Goal: Task Accomplishment & Management: Manage account settings

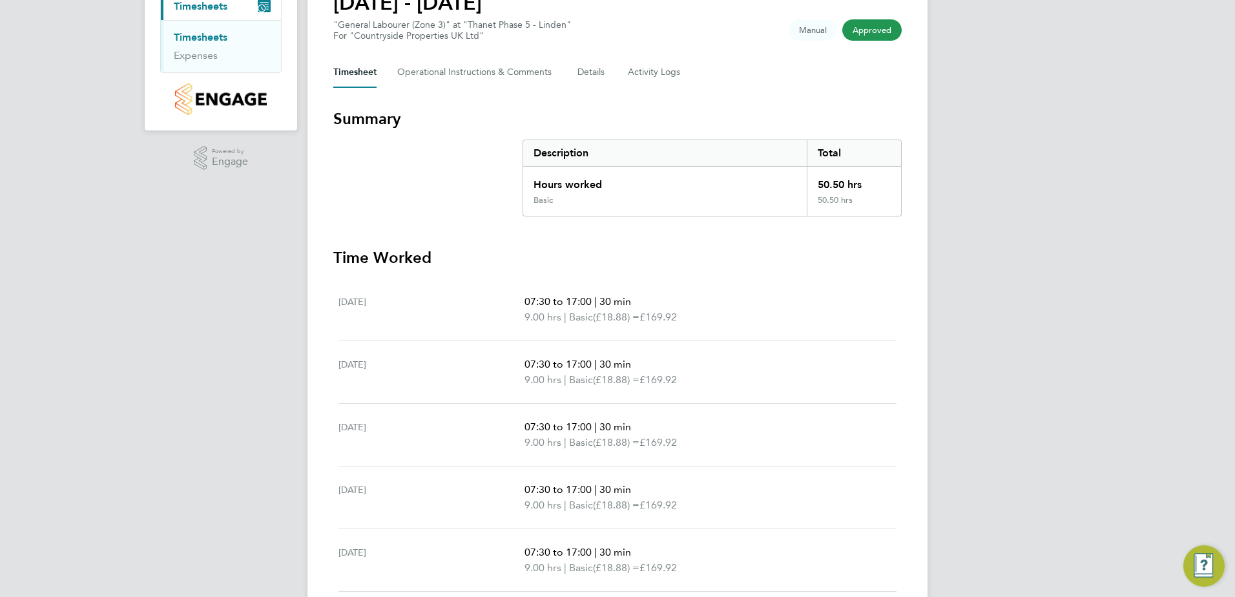
scroll to position [129, 0]
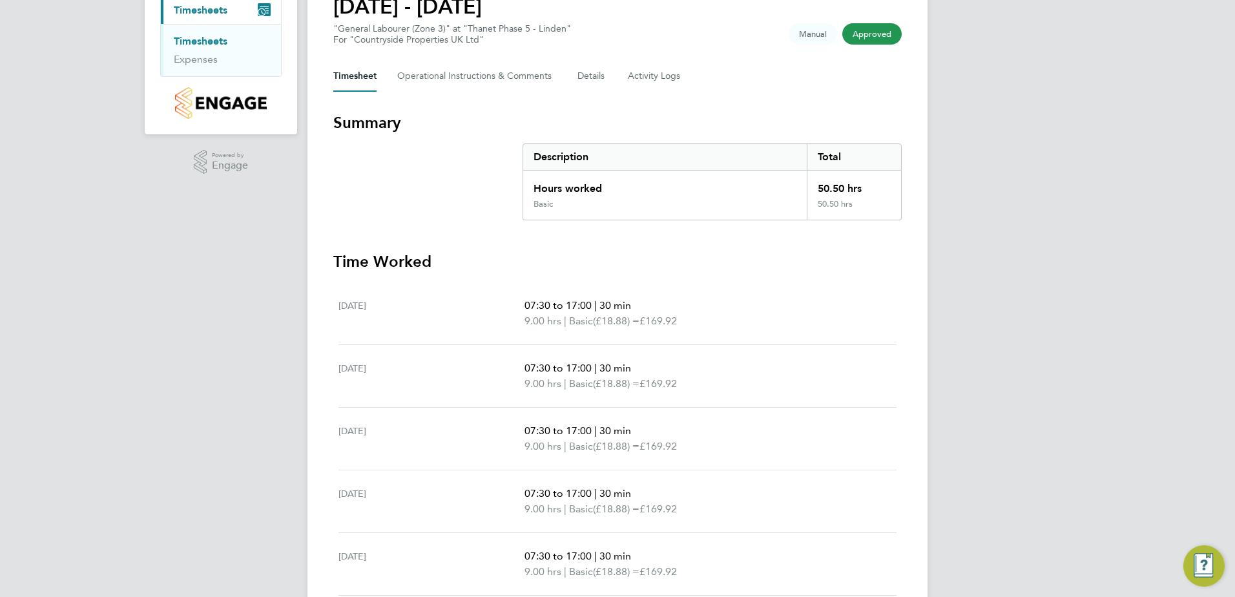
click at [876, 32] on span "Approved" at bounding box center [871, 33] width 59 height 21
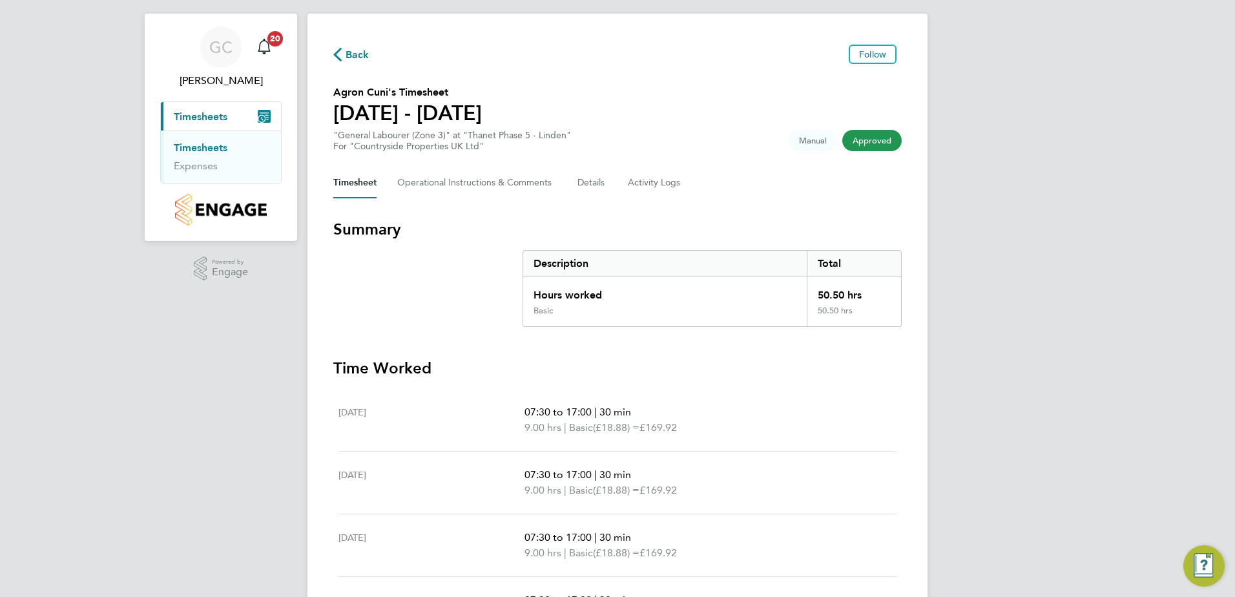
scroll to position [0, 0]
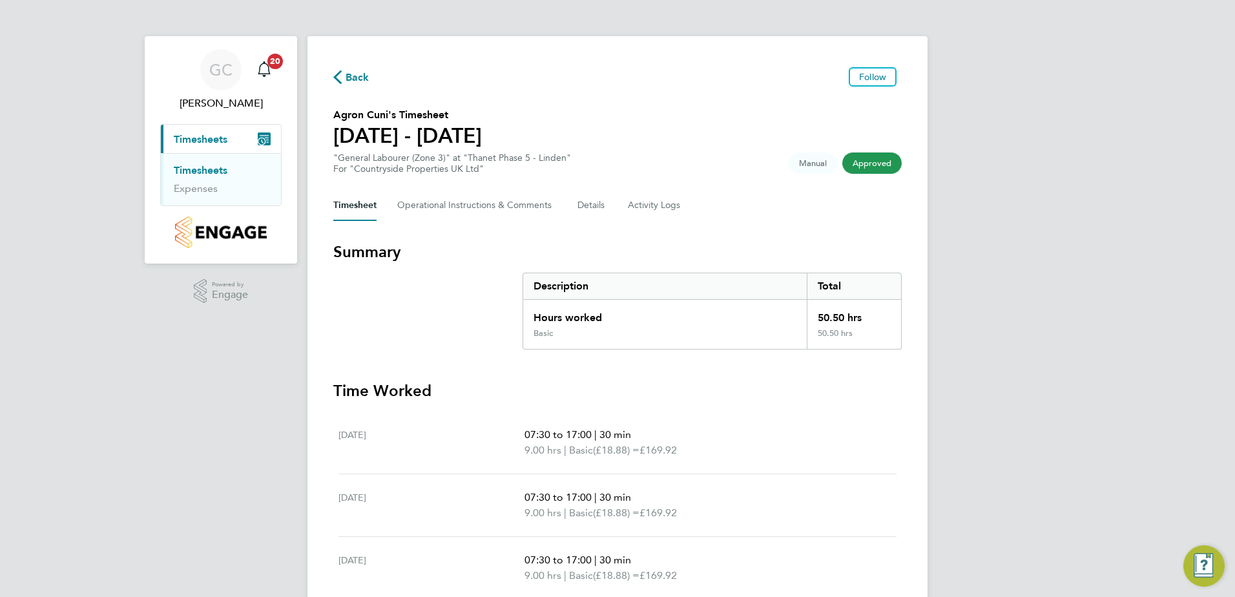
click at [189, 177] on li "Timesheets" at bounding box center [222, 173] width 97 height 18
click at [192, 171] on link "Timesheets" at bounding box center [201, 170] width 54 height 12
click at [481, 205] on Comments-tab "Operational Instructions & Comments" at bounding box center [477, 205] width 160 height 31
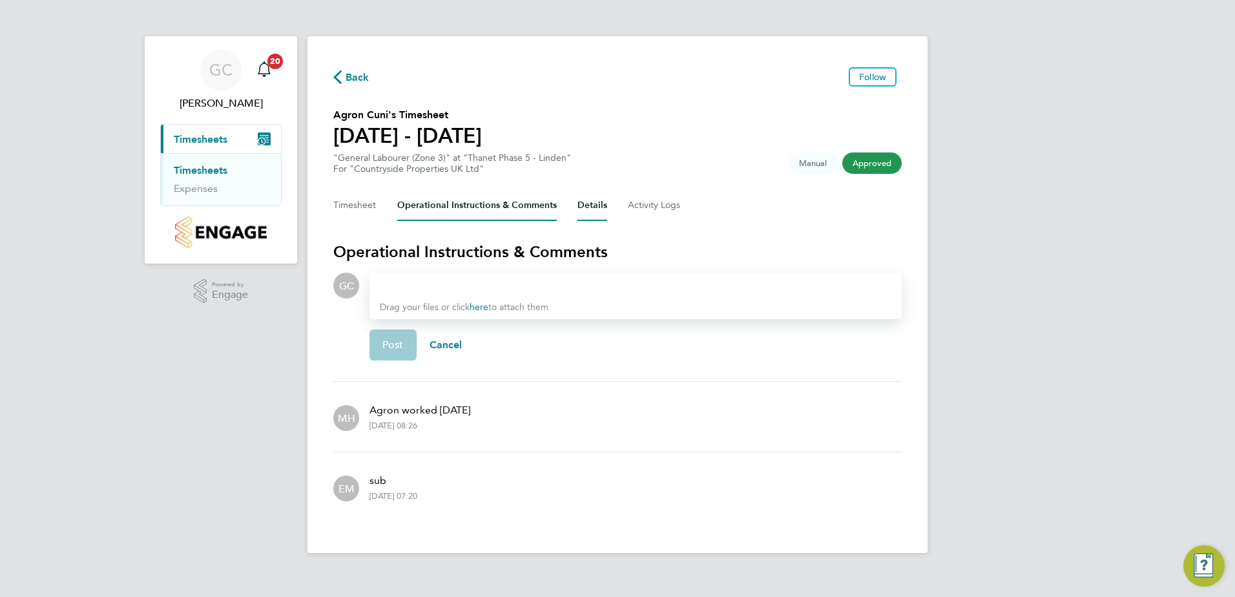
click at [583, 205] on button "Details" at bounding box center [592, 205] width 30 height 31
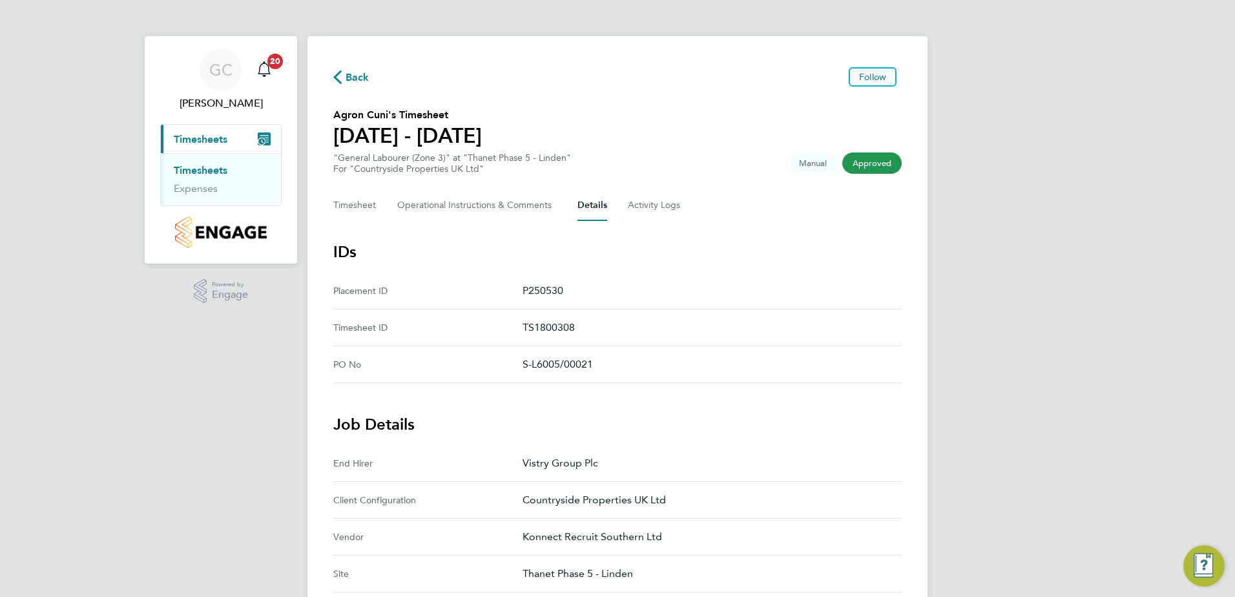
click at [214, 166] on link "Timesheets" at bounding box center [201, 170] width 54 height 12
